Goal: Task Accomplishment & Management: Complete application form

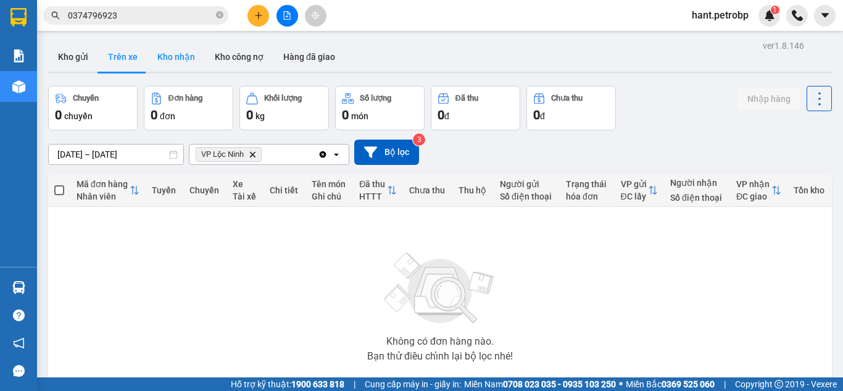
click at [181, 55] on button "Kho nhận" at bounding box center [176, 57] width 57 height 30
type input "[DATE] – [DATE]"
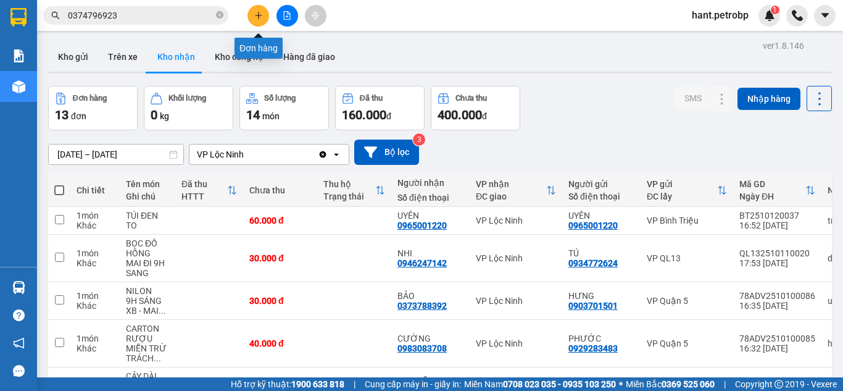
click at [256, 17] on icon "plus" at bounding box center [258, 15] width 9 height 9
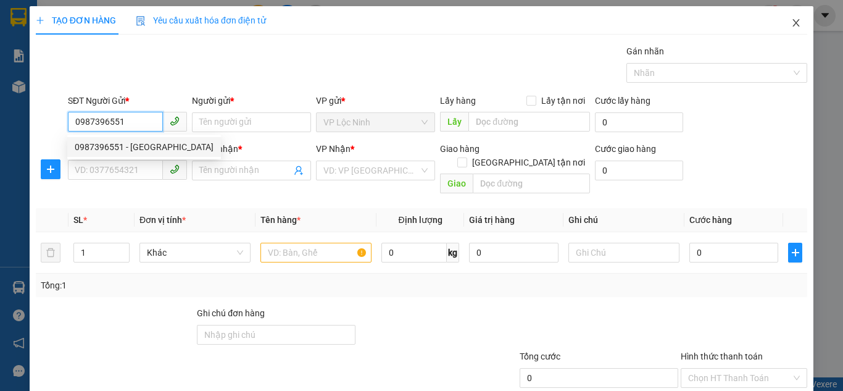
type input "0987396551"
click at [797, 25] on span "Close" at bounding box center [796, 23] width 35 height 35
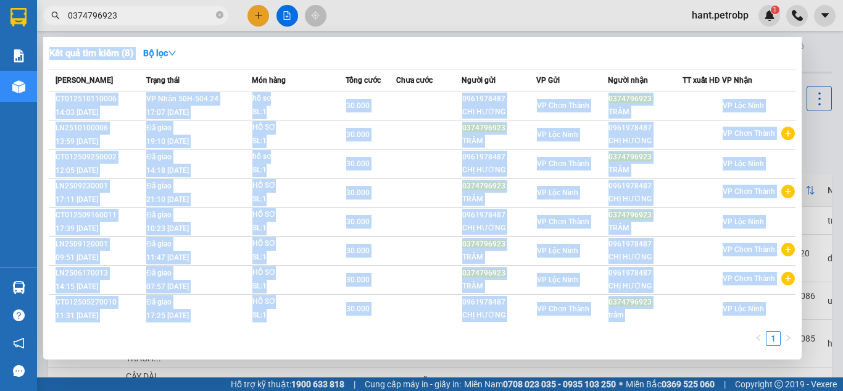
drag, startPoint x: 138, startPoint y: 24, endPoint x: 104, endPoint y: 25, distance: 33.3
click at [104, 25] on div "Kết quả tìm kiếm ( 8 ) Bộ lọc Mã ĐH Trạng thái Món hàng Tổng cước Chưa cước Ngư…" at bounding box center [120, 16] width 241 height 22
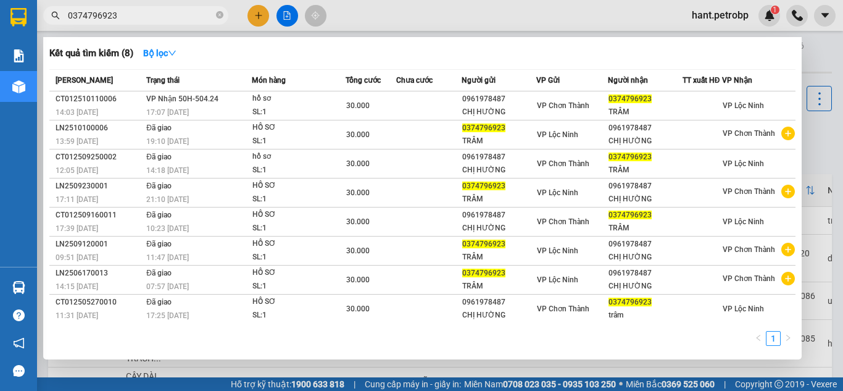
drag, startPoint x: 117, startPoint y: 14, endPoint x: 59, endPoint y: 10, distance: 58.1
click at [59, 10] on span "0374796923" at bounding box center [135, 15] width 185 height 19
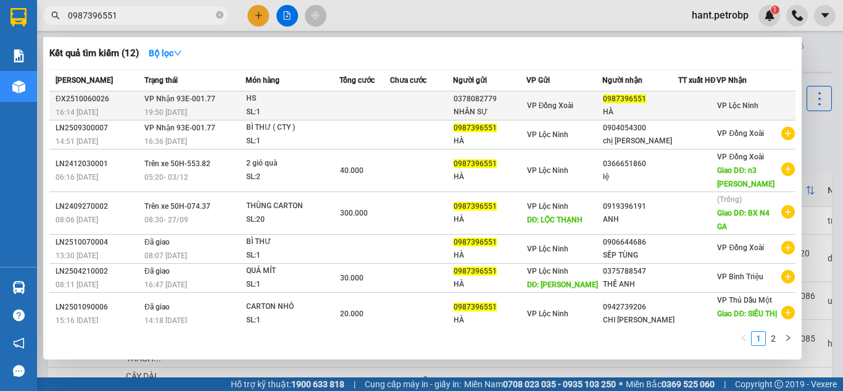
type input "0987396551"
drag, startPoint x: 475, startPoint y: 106, endPoint x: 403, endPoint y: 112, distance: 72.5
click at [403, 112] on td at bounding box center [421, 105] width 63 height 29
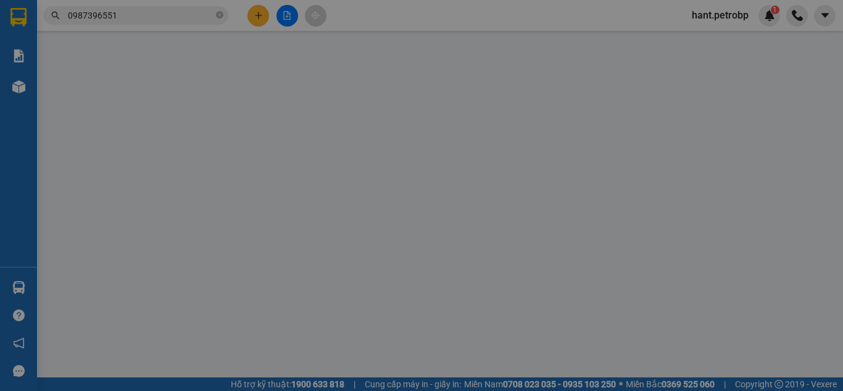
type input "0378082779"
type input "NHÂN SỰ"
type input "0987396551"
type input "HÀ"
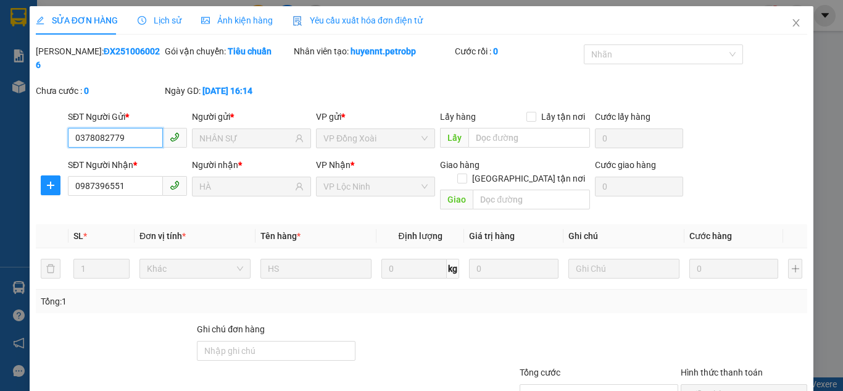
drag, startPoint x: 128, startPoint y: 122, endPoint x: 33, endPoint y: 123, distance: 94.5
click at [33, 123] on div "SỬA ĐƠN HÀNG Lịch sử Ảnh kiện hàng Yêu cầu xuất hóa đơn điện tử Total Paid Fee …" at bounding box center [422, 238] width 784 height 465
click at [791, 23] on icon "close" at bounding box center [796, 23] width 10 height 10
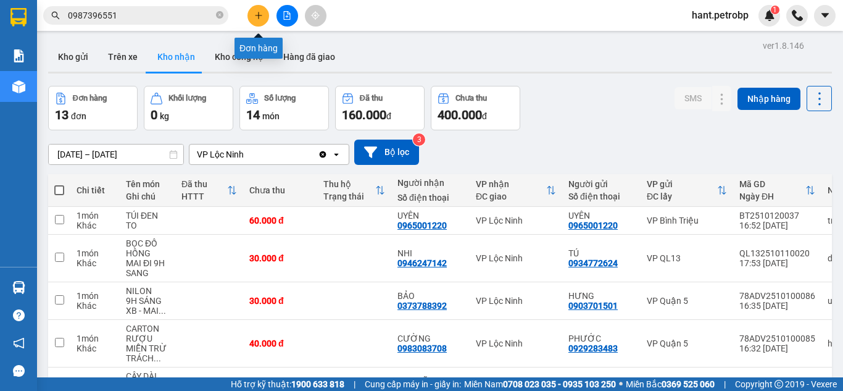
click at [257, 21] on button at bounding box center [259, 16] width 22 height 22
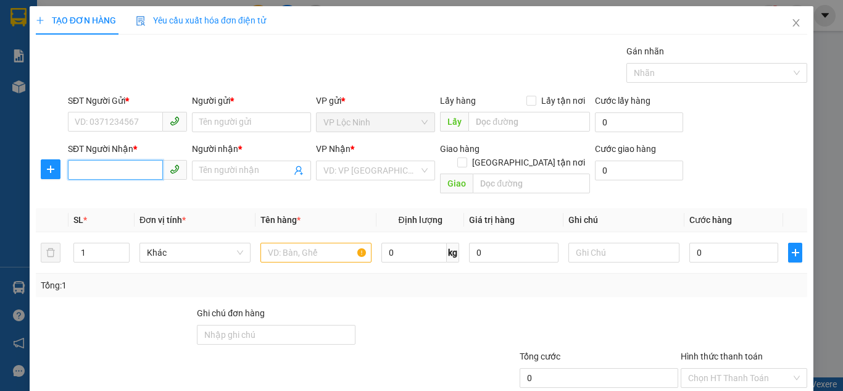
click at [120, 170] on input "SĐT Người Nhận *" at bounding box center [115, 170] width 95 height 20
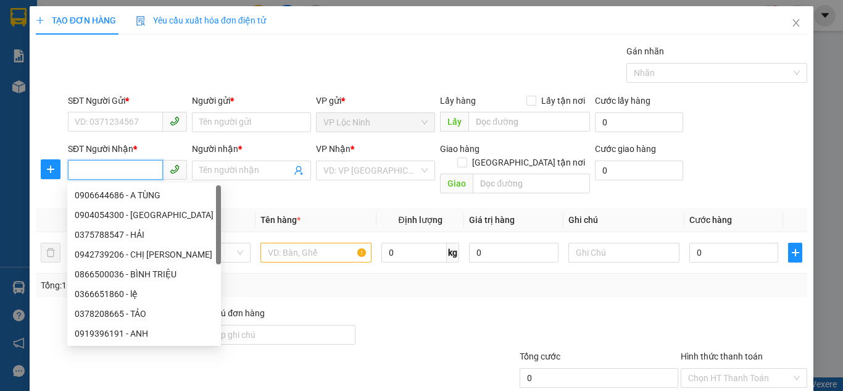
paste input "0378082779"
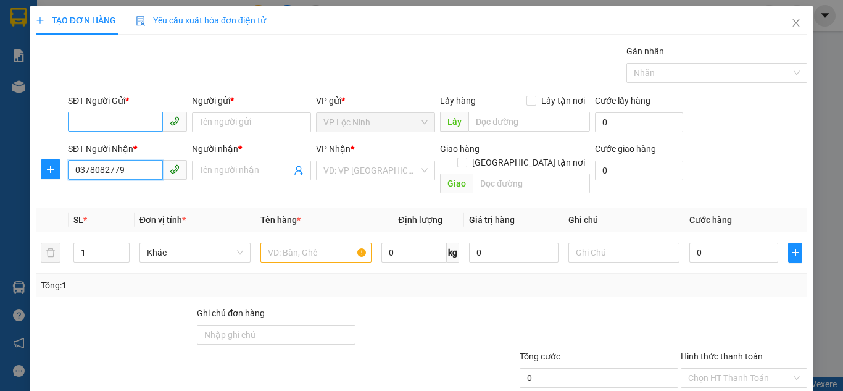
type input "0378082779"
click at [121, 114] on input "SĐT Người Gửi *" at bounding box center [115, 122] width 95 height 20
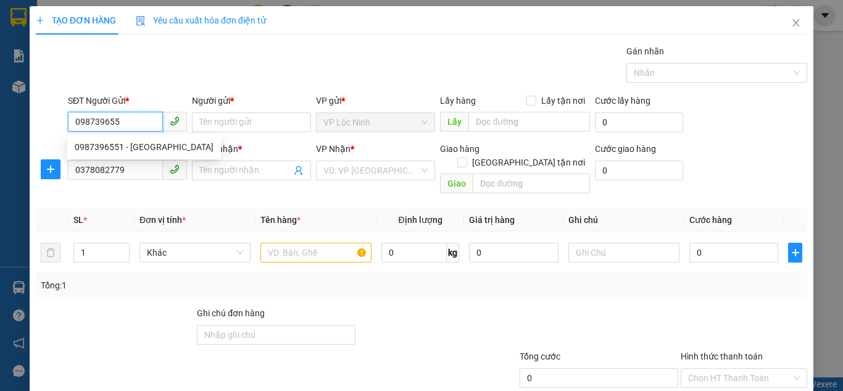
type input "0987396551"
click at [123, 146] on div "0987396551 - [GEOGRAPHIC_DATA]" at bounding box center [144, 147] width 139 height 14
type input "HÀ"
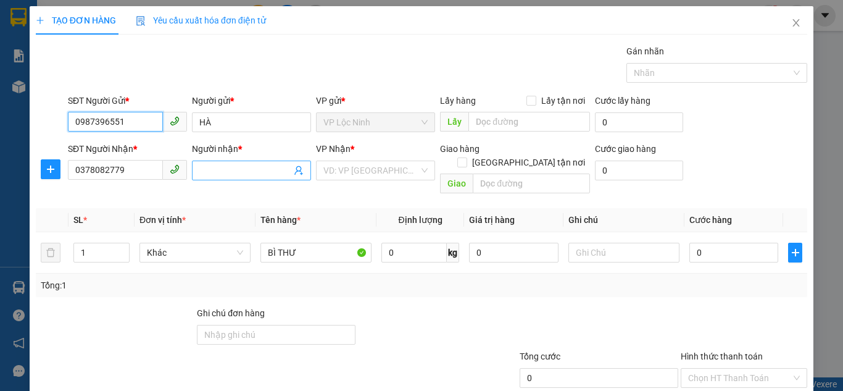
type input "0987396551"
click at [259, 171] on input "Người nhận *" at bounding box center [245, 171] width 92 height 14
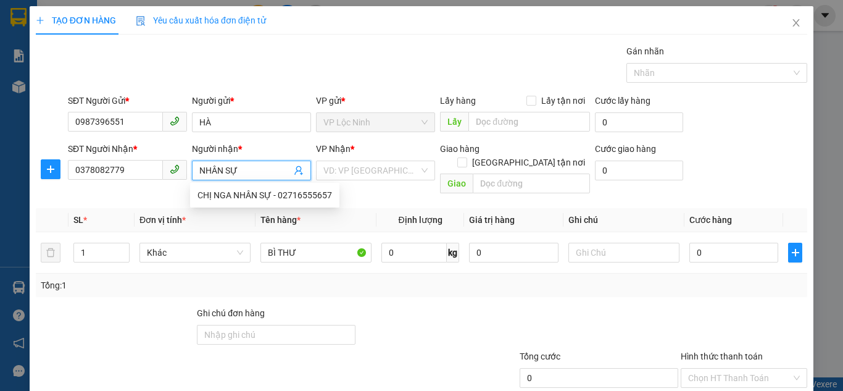
type input "NHÂN SỰ"
click at [261, 141] on form "SĐT Người Gửi * 0987396551 Người gửi * HÀ VP gửi * VP Lộc Ninh Lấy hàng Lấy tậ…" at bounding box center [422, 146] width 772 height 105
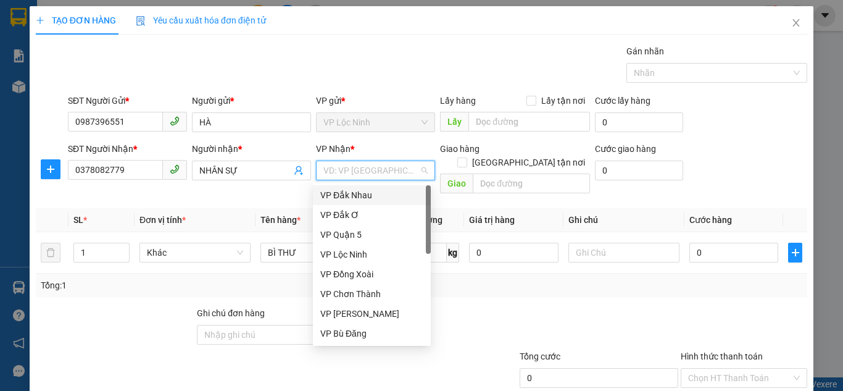
click at [381, 169] on input "search" at bounding box center [371, 170] width 96 height 19
type input "D"
type input "Đ"
click at [357, 236] on div "VP Đồng Xoài" at bounding box center [371, 235] width 103 height 14
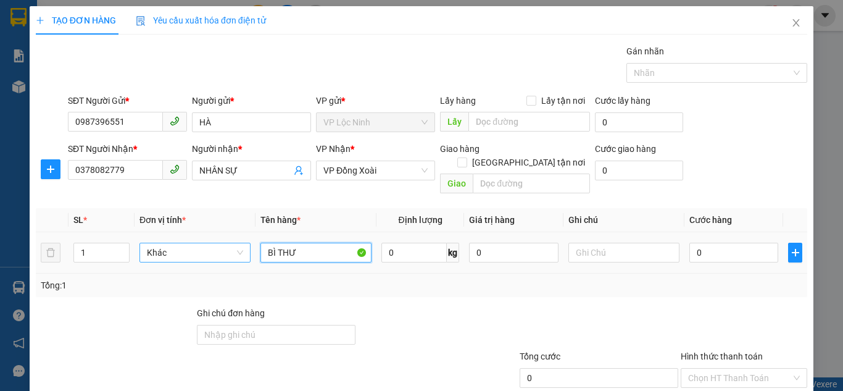
drag, startPoint x: 298, startPoint y: 240, endPoint x: 246, endPoint y: 239, distance: 51.2
click at [246, 239] on tr "1 Khác BÌ THƯ 0 kg 0 0" at bounding box center [422, 252] width 772 height 41
type input "HS"
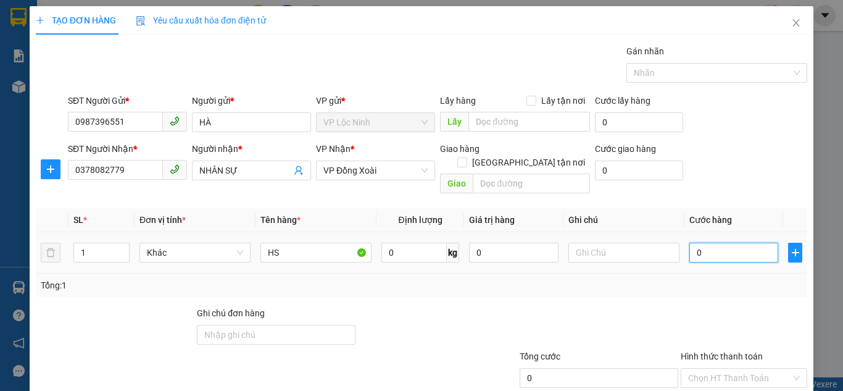
click at [690, 243] on input "0" at bounding box center [734, 253] width 89 height 20
click at [726, 154] on div "SĐT Người Nhận * 0378082779 Người nhận * NHÂN SỰ VP Nhận * VP Đồng Xoài Giao hà…" at bounding box center [437, 170] width 744 height 57
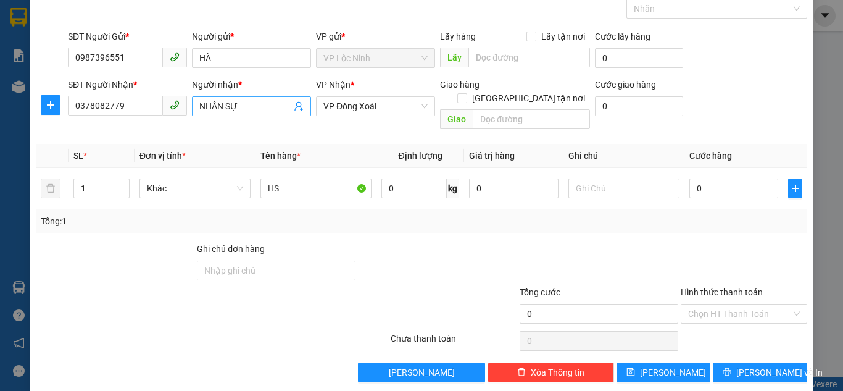
scroll to position [66, 0]
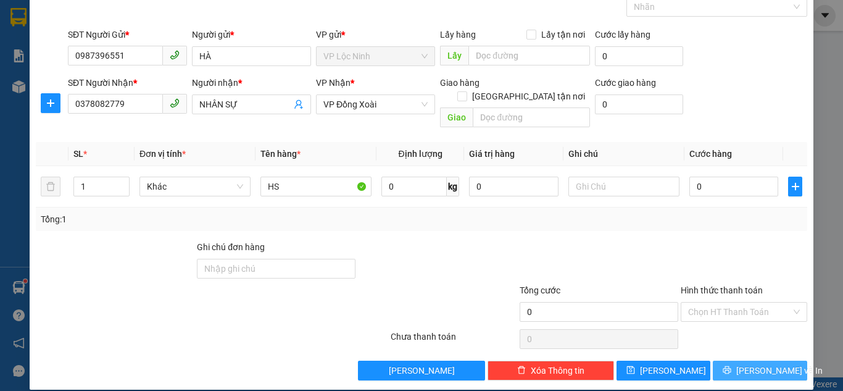
click at [764, 364] on span "[PERSON_NAME] và In" at bounding box center [779, 371] width 86 height 14
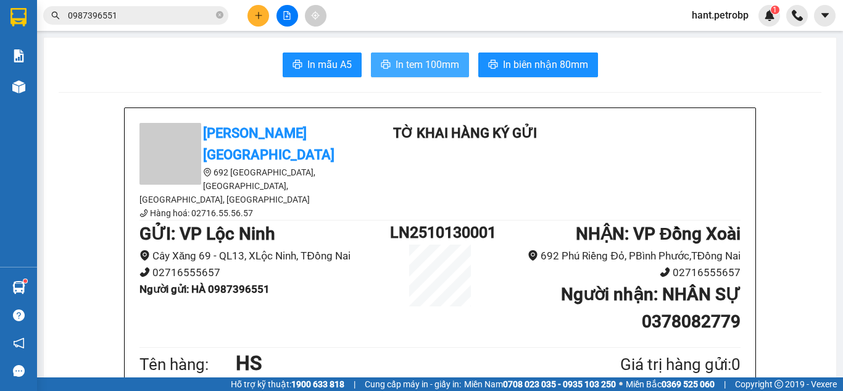
click at [426, 66] on span "In tem 100mm" at bounding box center [428, 64] width 64 height 15
click at [415, 75] on button "In tem 100mm" at bounding box center [420, 64] width 98 height 25
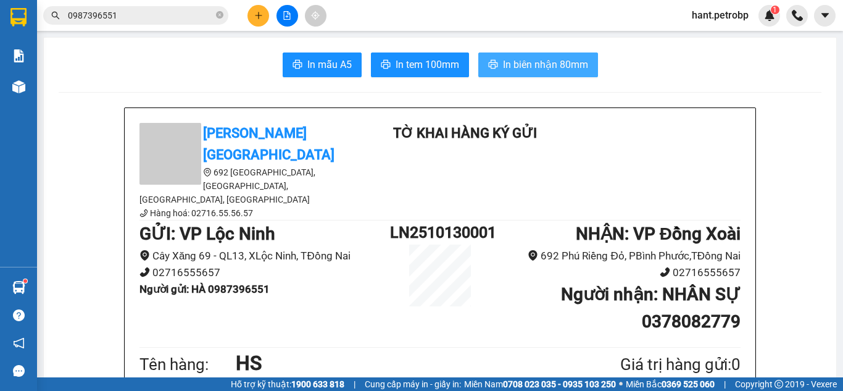
click at [503, 72] on span "In biên nhận 80mm" at bounding box center [545, 64] width 85 height 15
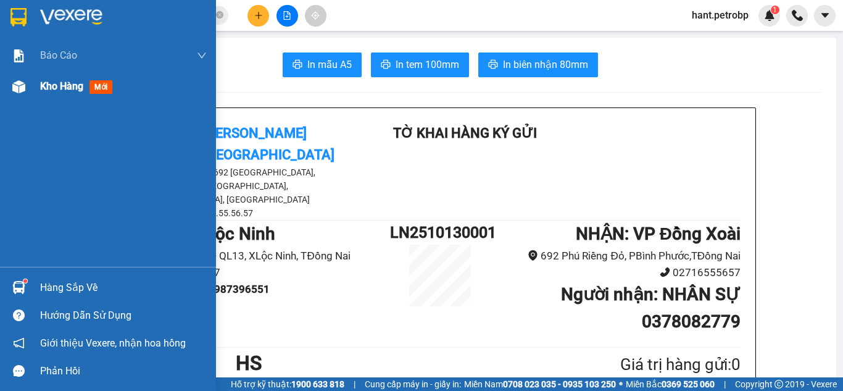
click at [21, 90] on img at bounding box center [18, 86] width 13 height 13
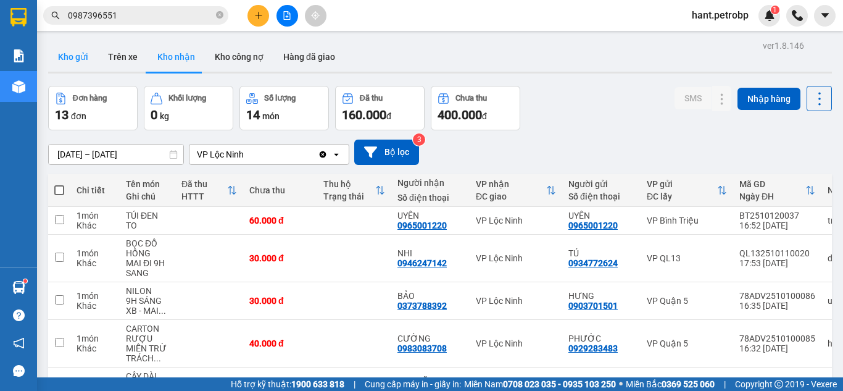
click at [77, 55] on button "Kho gửi" at bounding box center [73, 57] width 50 height 30
